Goal: Task Accomplishment & Management: Use online tool/utility

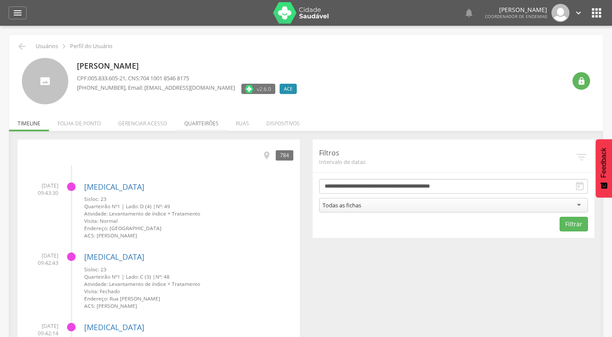
click at [204, 122] on li "Quarteirões" at bounding box center [202, 121] width 52 height 20
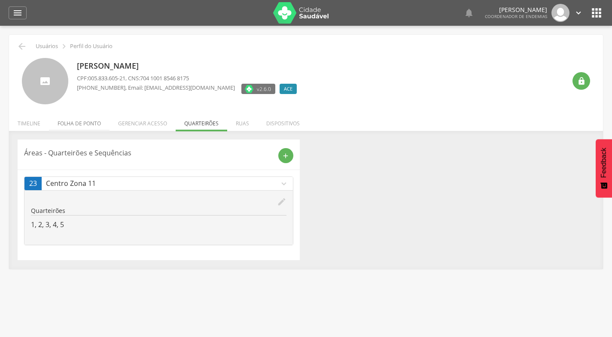
click at [76, 124] on li "Folha de ponto" at bounding box center [79, 121] width 61 height 20
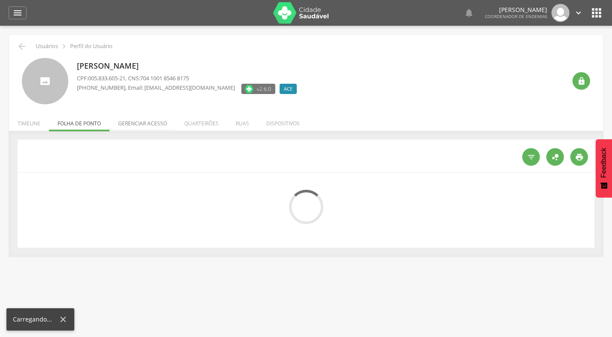
click at [152, 122] on li "Gerenciar acesso" at bounding box center [143, 121] width 66 height 20
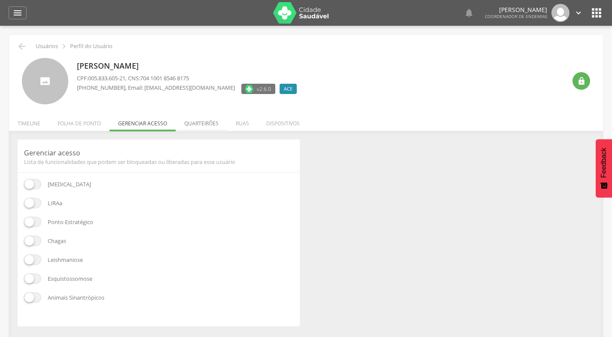
click at [199, 124] on li "Quarteirões" at bounding box center [202, 121] width 52 height 20
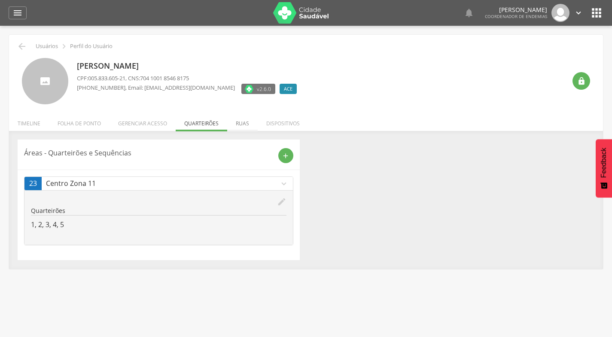
click at [239, 122] on li "Ruas" at bounding box center [242, 121] width 30 height 20
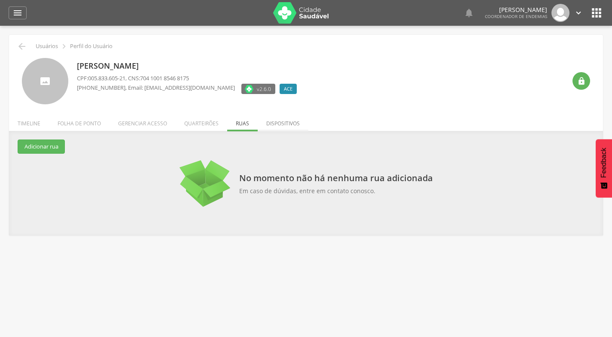
click at [272, 123] on li "Dispositivos" at bounding box center [283, 121] width 51 height 20
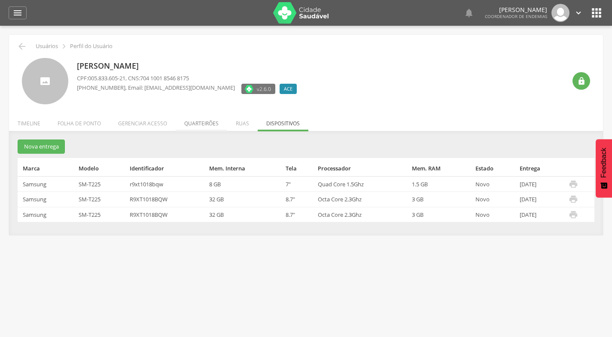
click at [195, 124] on li "Quarteirões" at bounding box center [202, 121] width 52 height 20
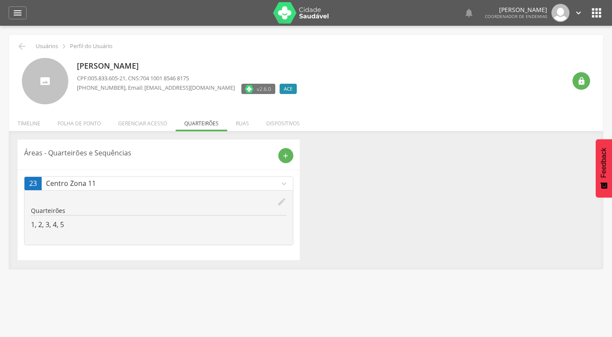
drag, startPoint x: 159, startPoint y: 124, endPoint x: 134, endPoint y: 124, distance: 24.9
click at [158, 124] on li "Gerenciar acesso" at bounding box center [143, 121] width 66 height 20
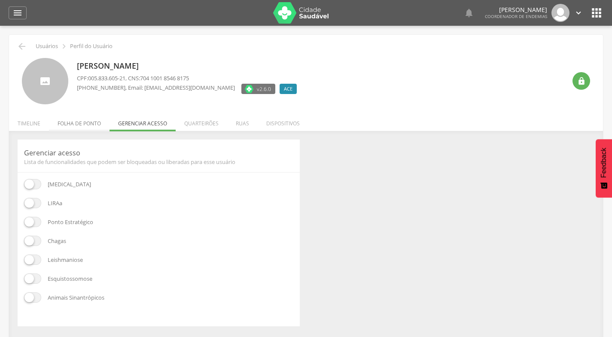
click at [91, 124] on li "Folha de ponto" at bounding box center [79, 121] width 61 height 20
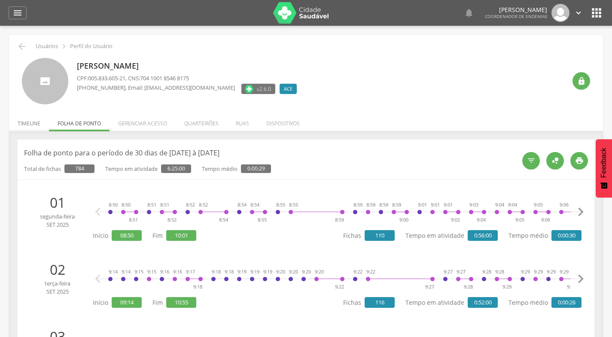
click at [30, 121] on li "Timeline" at bounding box center [29, 121] width 40 height 20
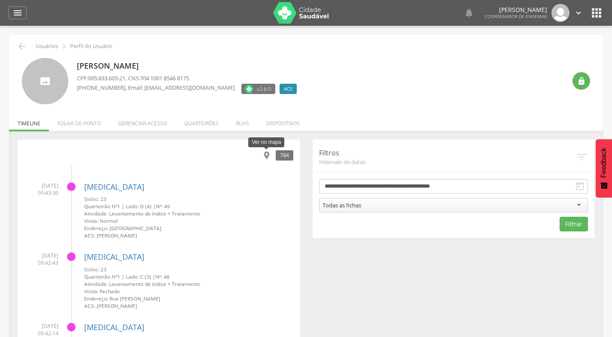
click at [268, 153] on icon "" at bounding box center [266, 155] width 9 height 9
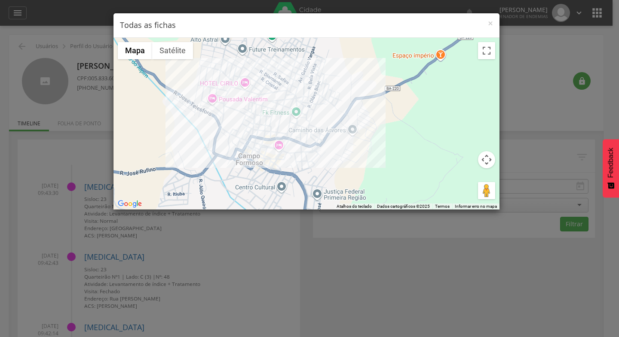
drag, startPoint x: 339, startPoint y: 115, endPoint x: 358, endPoint y: 271, distance: 156.7
click at [358, 271] on div "× Todas as fichas ← Mover para a esquerda → Mover para a direita ↑ Mover para c…" at bounding box center [309, 168] width 619 height 337
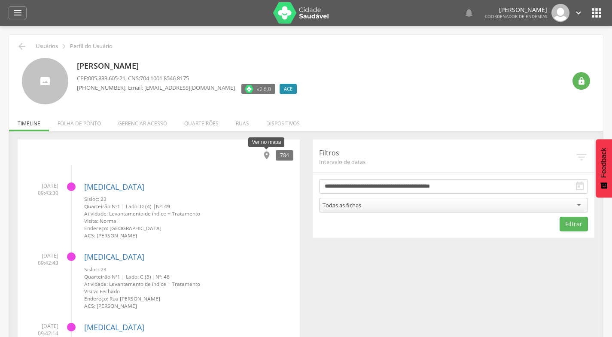
click at [266, 152] on icon "" at bounding box center [266, 155] width 9 height 9
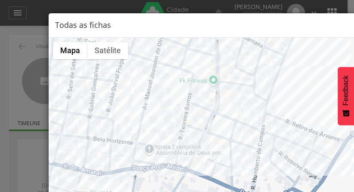
drag, startPoint x: 210, startPoint y: 157, endPoint x: 232, endPoint y: 98, distance: 63.2
click at [232, 98] on div at bounding box center [242, 124] width 386 height 172
drag, startPoint x: 263, startPoint y: 21, endPoint x: 231, endPoint y: 21, distance: 32.6
click at [209, 21] on h4 "Todas as fichas" at bounding box center [241, 25] width 373 height 11
click at [198, 6] on div "× Todas as fichas ← Mover para a esquerda → Mover para a direita ↑ Mover para c…" at bounding box center [177, 96] width 354 height 192
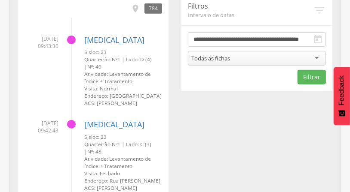
scroll to position [122, 0]
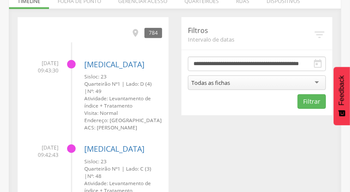
click at [318, 33] on icon "" at bounding box center [319, 34] width 13 height 13
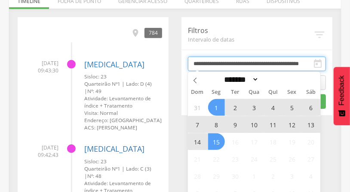
click at [311, 63] on input "**********" at bounding box center [257, 64] width 138 height 15
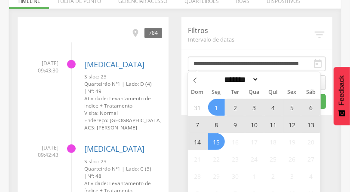
click at [197, 141] on span "14" at bounding box center [197, 142] width 17 height 17
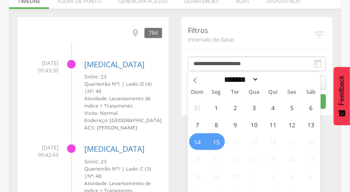
click at [213, 141] on span "15" at bounding box center [216, 142] width 17 height 17
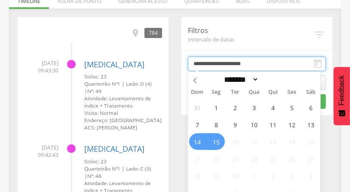
type input "**********"
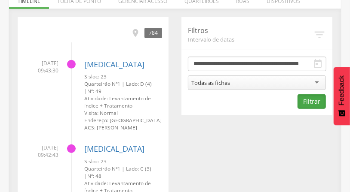
scroll to position [0, 0]
click at [307, 100] on button "Filtrar" at bounding box center [311, 102] width 28 height 15
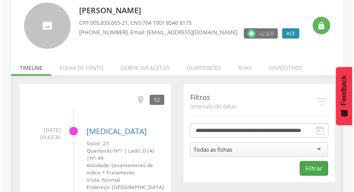
scroll to position [122, 0]
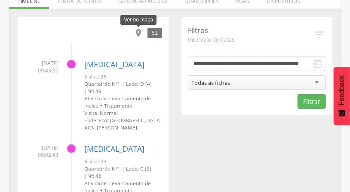
click at [138, 32] on icon "" at bounding box center [138, 32] width 9 height 9
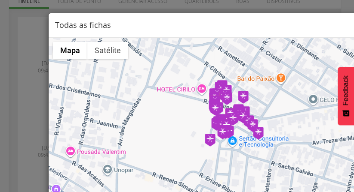
drag, startPoint x: 203, startPoint y: 110, endPoint x: 100, endPoint y: 83, distance: 106.1
click at [100, 83] on div at bounding box center [242, 124] width 386 height 172
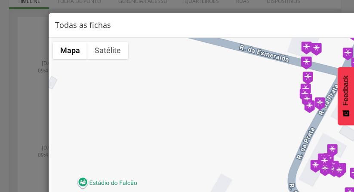
drag, startPoint x: 184, startPoint y: 104, endPoint x: 107, endPoint y: 85, distance: 79.9
click at [107, 85] on div at bounding box center [242, 124] width 386 height 172
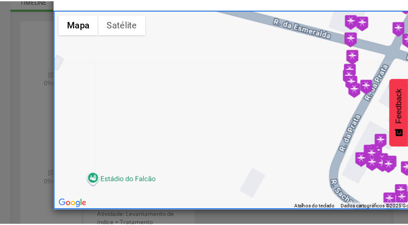
scroll to position [0, 0]
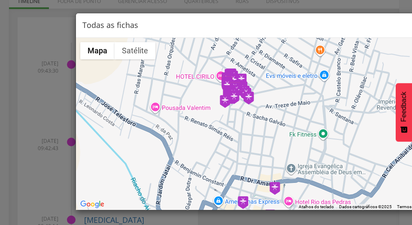
drag, startPoint x: 285, startPoint y: 71, endPoint x: 208, endPoint y: 97, distance: 81.1
click at [209, 98] on div at bounding box center [269, 124] width 386 height 172
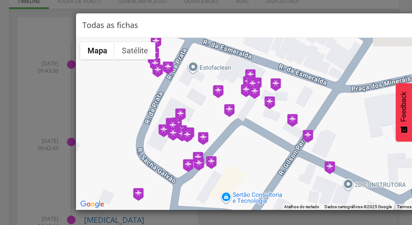
drag, startPoint x: 239, startPoint y: 100, endPoint x: 252, endPoint y: 217, distance: 117.9
click at [252, 217] on div "× Todas as fichas ← Mover para a esquerda → Mover para a direita ↑ Mover para c…" at bounding box center [206, 112] width 412 height 225
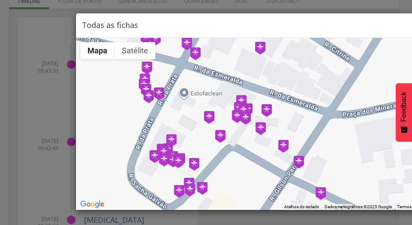
drag, startPoint x: 233, startPoint y: 154, endPoint x: 225, endPoint y: 176, distance: 23.4
click at [225, 176] on div at bounding box center [269, 124] width 386 height 172
click at [132, 50] on button "Satélite" at bounding box center [135, 50] width 41 height 17
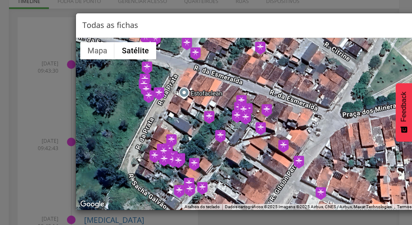
click at [56, 46] on div "× Todas as fichas ← Mover para a esquerda → Mover para a direita ↑ Mover para c…" at bounding box center [206, 112] width 412 height 225
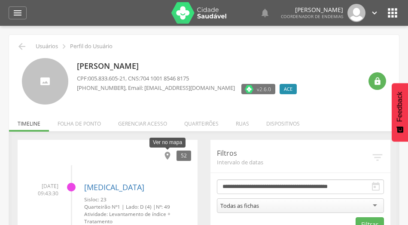
click at [167, 155] on icon "" at bounding box center [167, 155] width 9 height 9
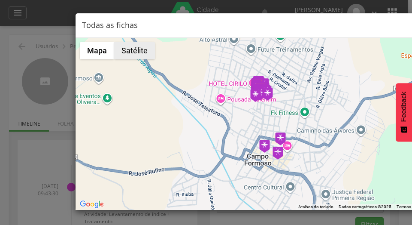
click at [140, 52] on button "Satélite" at bounding box center [134, 50] width 41 height 17
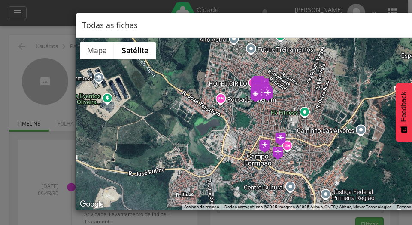
click at [379, 23] on h4 "Todas as fichas" at bounding box center [268, 25] width 373 height 11
click at [34, 57] on div "× Todas as fichas ← Mover para a esquerda → Mover para a direita ↑ Mover para c…" at bounding box center [206, 112] width 412 height 225
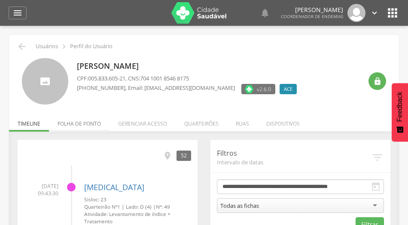
click at [90, 124] on li "Folha de ponto" at bounding box center [79, 121] width 61 height 20
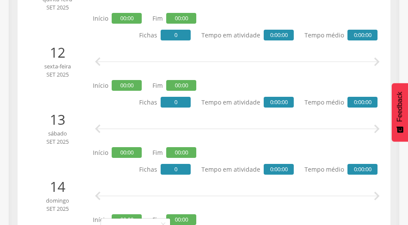
scroll to position [744, 0]
